Goal: Task Accomplishment & Management: Complete application form

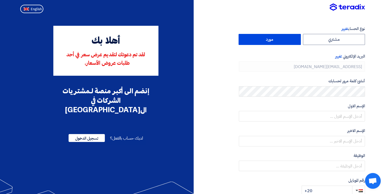
type input "+20 1011660020"
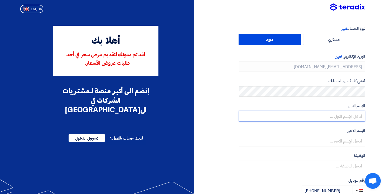
click at [337, 117] on input "text" at bounding box center [302, 116] width 126 height 11
type input "doaa"
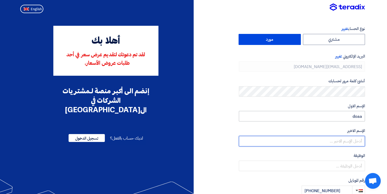
type input "amin"
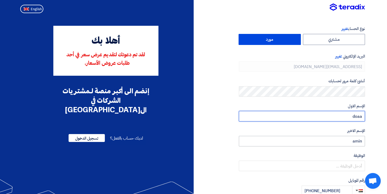
scroll to position [53, 0]
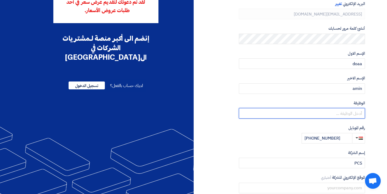
click at [349, 114] on input "text" at bounding box center [302, 113] width 126 height 11
paste input "Enteprise Sales Manager"
type input "Enteprise Sales Manager"
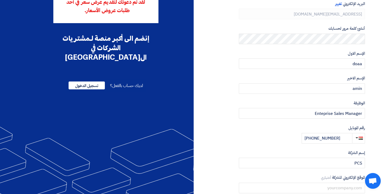
drag, startPoint x: 321, startPoint y: 114, endPoint x: 284, endPoint y: 101, distance: 38.5
click at [284, 101] on label "الوظيفة أختياري" at bounding box center [302, 103] width 126 height 6
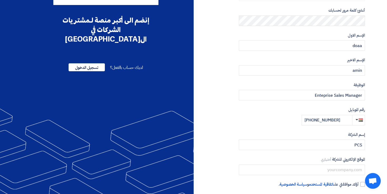
scroll to position [94, 0]
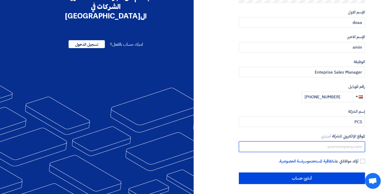
click at [343, 145] on input "text" at bounding box center [302, 146] width 126 height 11
drag, startPoint x: 326, startPoint y: 146, endPoint x: 364, endPoint y: 148, distance: 38.4
click at [364, 148] on input "text" at bounding box center [302, 146] width 126 height 11
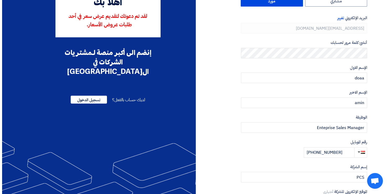
scroll to position [0, 0]
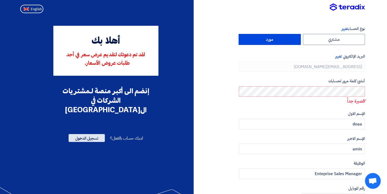
click at [94, 134] on span "تسجيل الدخول" at bounding box center [87, 138] width 36 height 8
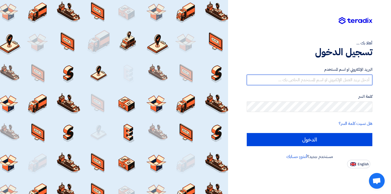
click at [351, 79] on input "text" at bounding box center [310, 80] width 126 height 11
click at [352, 83] on input "text" at bounding box center [310, 80] width 126 height 11
paste input "doaa.amin@pcs-comp.com"
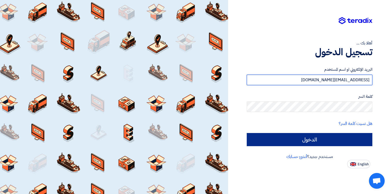
type input "doaa.amin@pcs-comp.com"
click at [297, 139] on input "الدخول" at bounding box center [310, 139] width 126 height 13
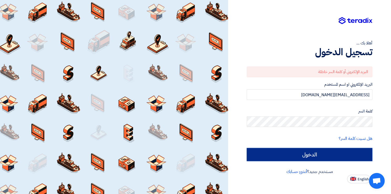
click at [316, 154] on input "الدخول" at bounding box center [310, 154] width 126 height 13
click at [307, 156] on input "الدخول" at bounding box center [310, 154] width 126 height 13
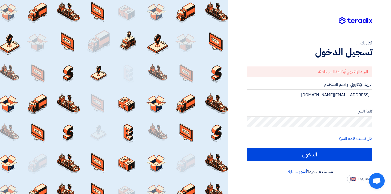
click at [247, 15] on div "أهلا بك ... تسجيل الدخول البريد الإلكتروني أو كلمة السر خاطئة البريد الإلكتروني…" at bounding box center [309, 91] width 155 height 183
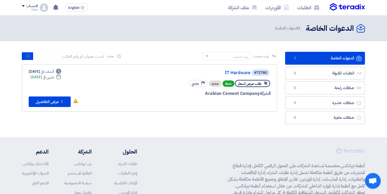
click at [294, 58] on span "1" at bounding box center [295, 58] width 6 height 5
click at [251, 85] on span "طلب عرض أسعار" at bounding box center [249, 83] width 23 height 5
drag, startPoint x: 251, startPoint y: 85, endPoint x: 263, endPoint y: 84, distance: 11.6
click at [263, 84] on div "طلب عرض أسعار" at bounding box center [252, 83] width 35 height 7
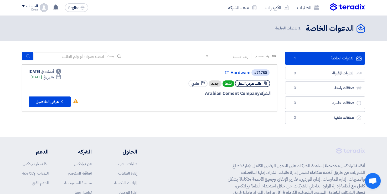
click at [248, 83] on span "طلب عرض أسعار" at bounding box center [249, 83] width 23 height 5
click at [267, 83] on div "طلب عرض أسعار" at bounding box center [252, 83] width 35 height 7
click at [267, 83] on use at bounding box center [265, 82] width 3 height 3
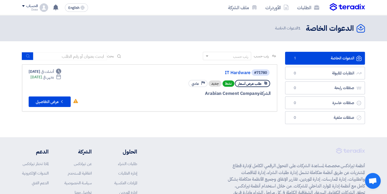
click at [267, 83] on use at bounding box center [265, 82] width 3 height 3
click at [215, 85] on div "جديد" at bounding box center [215, 83] width 13 height 6
click at [215, 84] on div "جديد" at bounding box center [215, 83] width 13 height 6
click at [215, 86] on div "جديد" at bounding box center [215, 83] width 13 height 6
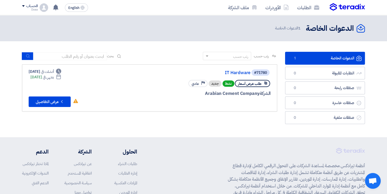
click at [215, 85] on div "جديد" at bounding box center [215, 83] width 13 height 6
click at [216, 86] on div "جديد" at bounding box center [215, 83] width 13 height 6
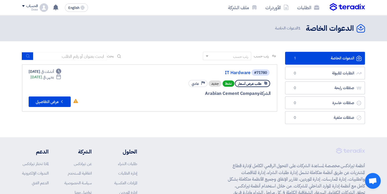
click at [216, 86] on div "جديد" at bounding box center [215, 83] width 13 height 6
drag, startPoint x: 216, startPoint y: 86, endPoint x: 216, endPoint y: 112, distance: 26.5
click at [216, 112] on div "رتب حسب رتب حسب بحث مجال الطلب مسؤول المشتريات نوع الطلب" at bounding box center [149, 89] width 263 height 75
click at [256, 82] on span "طلب عرض أسعار" at bounding box center [249, 83] width 23 height 5
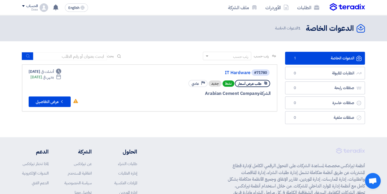
click at [254, 82] on span "طلب عرض أسعار" at bounding box center [249, 83] width 23 height 5
click at [266, 84] on use at bounding box center [265, 82] width 3 height 3
click at [304, 60] on link "الدعوات الخاصة الدعوات الخاصة 1" at bounding box center [325, 58] width 80 height 13
click at [359, 59] on icon "الدعوات الخاصة" at bounding box center [358, 58] width 5 height 5
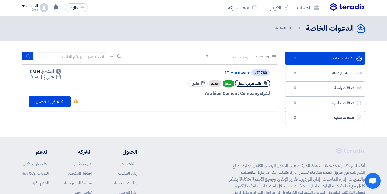
click at [359, 59] on icon "الدعوات الخاصة" at bounding box center [358, 58] width 5 height 5
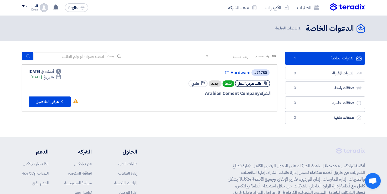
click at [362, 28] on icon "الدعوات الخاصة" at bounding box center [361, 28] width 8 height 8
click at [362, 29] on icon "الدعوات الخاصة" at bounding box center [361, 28] width 8 height 8
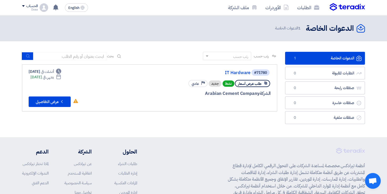
click at [363, 30] on icon "الدعوات الخاصة" at bounding box center [361, 28] width 8 height 8
click at [41, 103] on button "Check details عرض التفاصيل" at bounding box center [50, 101] width 42 height 11
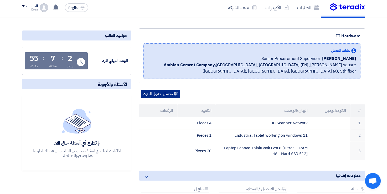
scroll to position [79, 0]
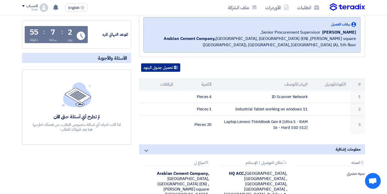
click at [157, 69] on button "تحميل جدول البنود" at bounding box center [160, 67] width 39 height 8
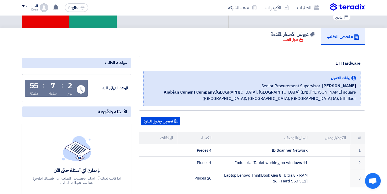
scroll to position [0, 0]
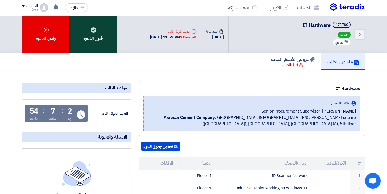
click at [91, 30] on use at bounding box center [93, 29] width 5 height 5
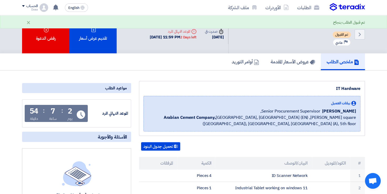
click at [91, 30] on icon at bounding box center [93, 29] width 5 height 5
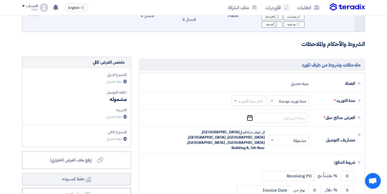
scroll to position [184, 0]
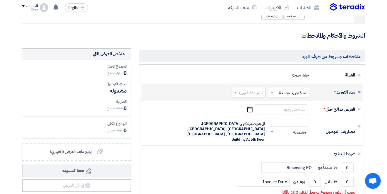
click at [234, 91] on span at bounding box center [235, 92] width 7 height 5
click at [270, 90] on span at bounding box center [271, 92] width 7 height 5
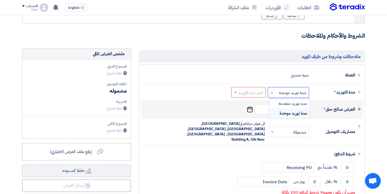
click at [195, 109] on div "العرض صالح حتى * Pick a date" at bounding box center [251, 109] width 210 height 13
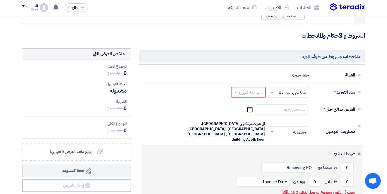
scroll to position [210, 0]
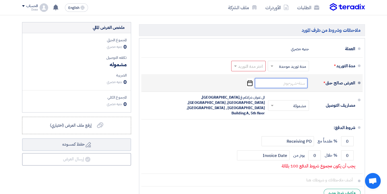
click at [277, 84] on input at bounding box center [281, 83] width 53 height 10
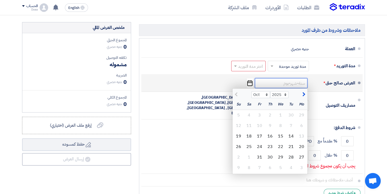
click at [277, 84] on input at bounding box center [281, 83] width 53 height 10
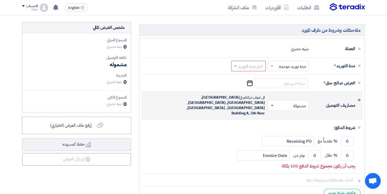
click at [272, 105] on span at bounding box center [272, 106] width 3 height 2
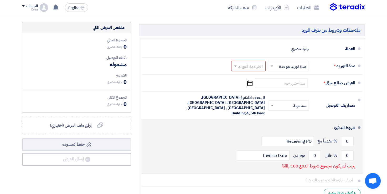
click at [231, 134] on div "0 % مقدماً مع Receiving PO" at bounding box center [251, 141] width 210 height 14
click at [347, 136] on input "0" at bounding box center [347, 141] width 13 height 10
drag, startPoint x: 347, startPoint y: 130, endPoint x: 352, endPoint y: 133, distance: 5.8
click at [352, 136] on input "0" at bounding box center [347, 141] width 13 height 10
click at [346, 150] on input "0" at bounding box center [347, 155] width 13 height 10
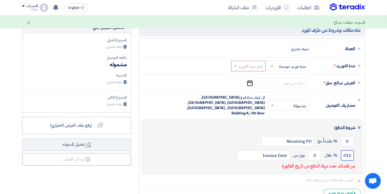
scroll to position [0, 0]
type input "0"
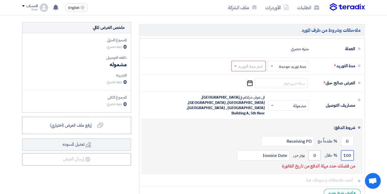
type input "100"
click at [311, 150] on input "0" at bounding box center [314, 155] width 13 height 10
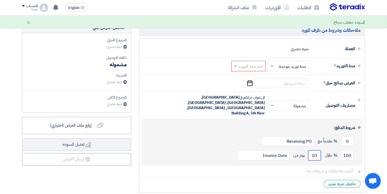
type input "0"
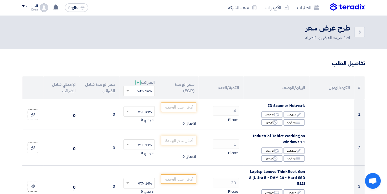
type input "30"
